Goal: Information Seeking & Learning: Learn about a topic

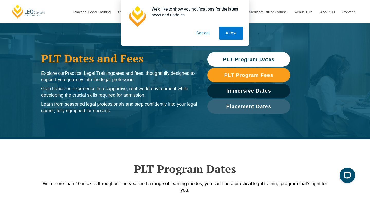
click at [203, 36] on button "Cancel" at bounding box center [203, 33] width 26 height 13
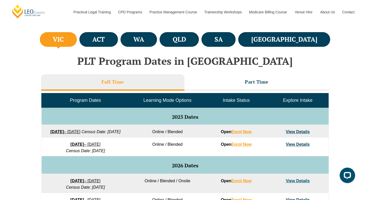
scroll to position [193, 0]
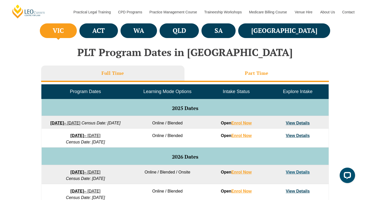
click at [234, 69] on li "Part Time" at bounding box center [256, 73] width 144 height 16
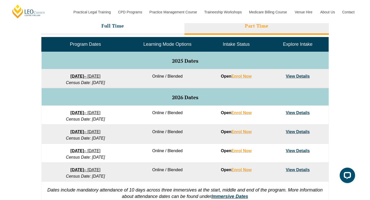
scroll to position [241, 0]
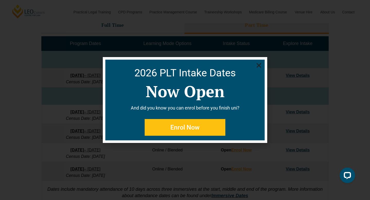
click at [258, 66] on icon "Close" at bounding box center [258, 65] width 6 height 6
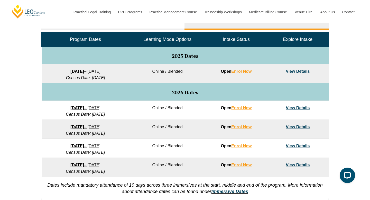
scroll to position [250, 0]
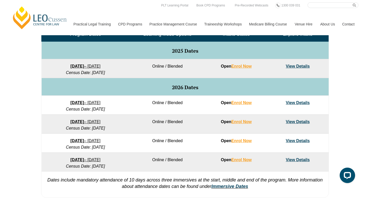
click at [341, 69] on div "VIC ACT WA QLD SA NSW PLT Program Dates in Victoria Full Time Part Time Program…" at bounding box center [185, 82] width 370 height 235
click at [301, 121] on link "View Details" at bounding box center [297, 121] width 24 height 4
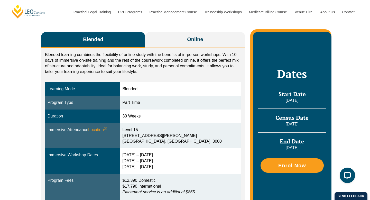
scroll to position [76, 0]
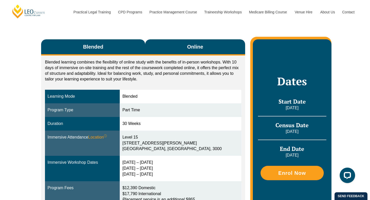
click at [199, 48] on span "Online" at bounding box center [195, 46] width 16 height 7
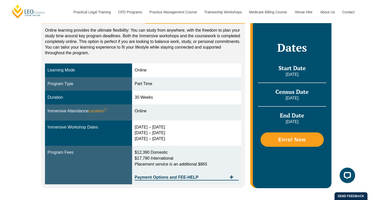
scroll to position [107, 0]
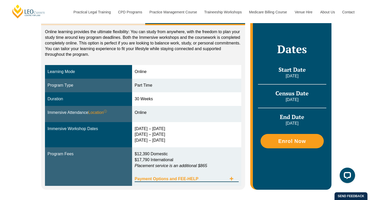
click at [231, 176] on icon "Tabs. Open items with Enter or Space, close with Escape and navigate using the …" at bounding box center [231, 178] width 4 height 4
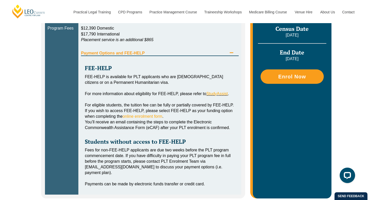
scroll to position [244, 0]
click at [154, 54] on span "Payment Options and FEE-HELP" at bounding box center [154, 53] width 146 height 4
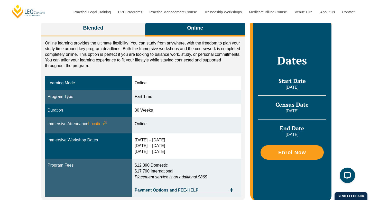
scroll to position [95, 0]
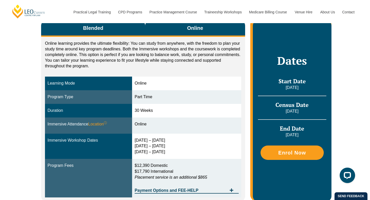
click at [110, 29] on button "Blended" at bounding box center [93, 29] width 104 height 16
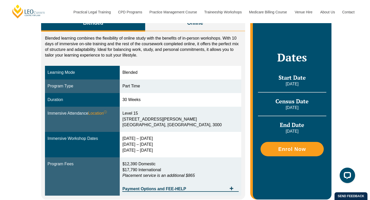
scroll to position [97, 0]
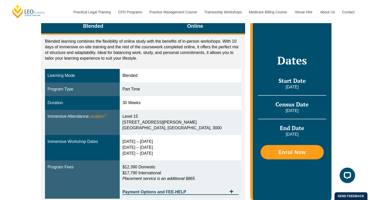
click at [181, 30] on button "Online" at bounding box center [195, 26] width 100 height 16
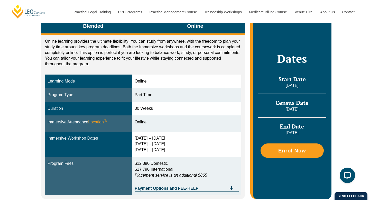
click at [113, 31] on button "Blended" at bounding box center [93, 26] width 104 height 16
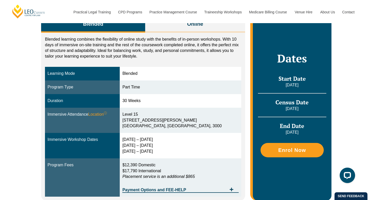
scroll to position [99, 0]
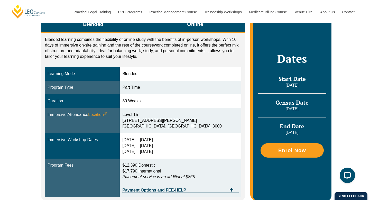
click at [189, 28] on button "Online" at bounding box center [195, 25] width 100 height 16
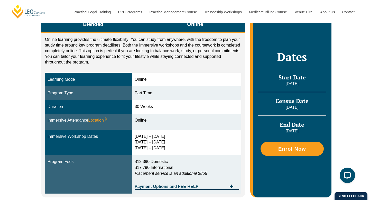
click at [113, 31] on button "Blended" at bounding box center [93, 25] width 104 height 16
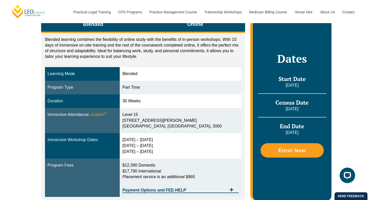
click at [168, 26] on button "Online" at bounding box center [195, 25] width 100 height 16
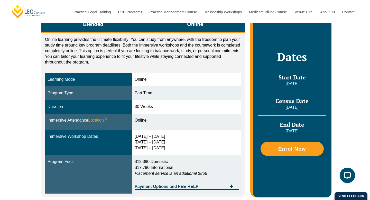
click at [118, 29] on button "Blended" at bounding box center [93, 25] width 104 height 16
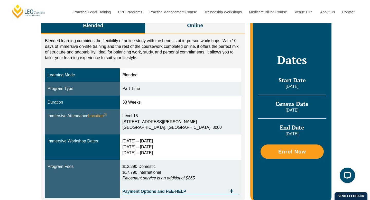
scroll to position [97, 0]
